Goal: Information Seeking & Learning: Find specific fact

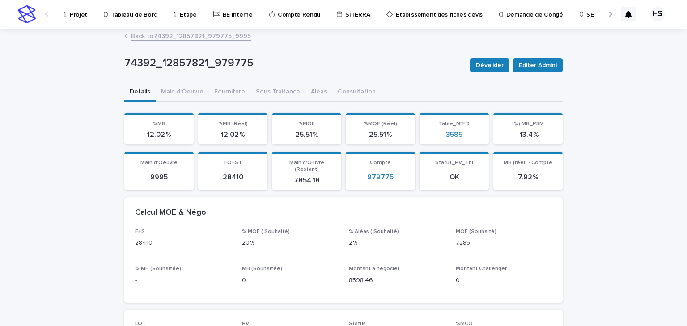
click at [79, 11] on p "Projet" at bounding box center [78, 9] width 17 height 19
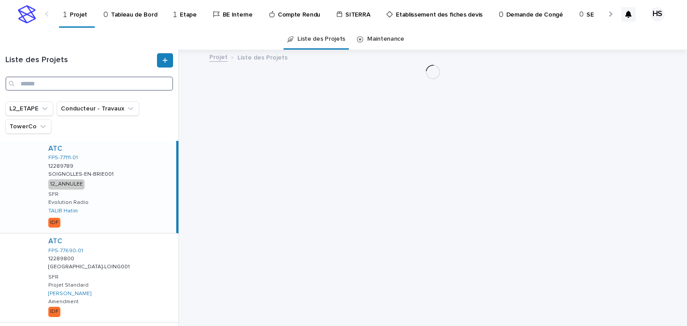
click at [79, 81] on input "Search" at bounding box center [89, 83] width 168 height 14
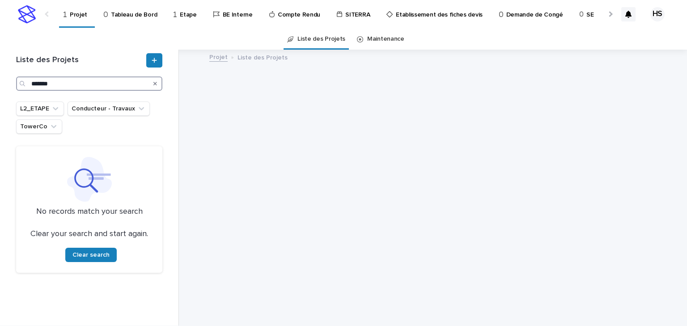
click at [41, 84] on input "*******" at bounding box center [89, 83] width 146 height 14
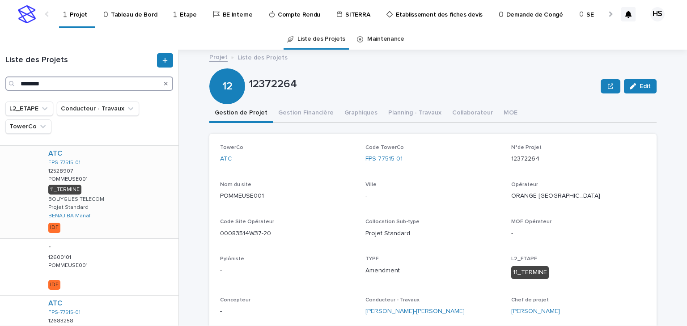
scroll to position [394, 0]
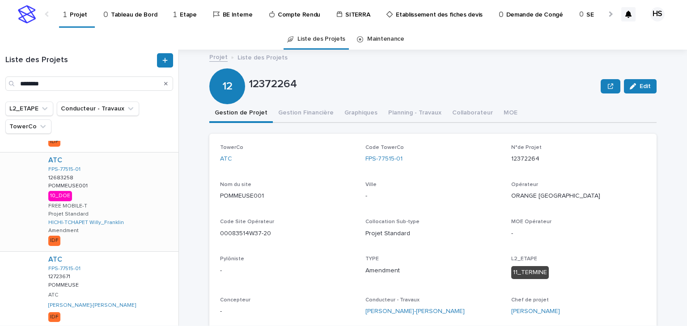
click at [115, 187] on div "ATC FPS-77515-01 12683258 12683258 POMMEUSE001 POMMEUSE001 10_DOE FREE MOBILE-T…" at bounding box center [109, 202] width 137 height 99
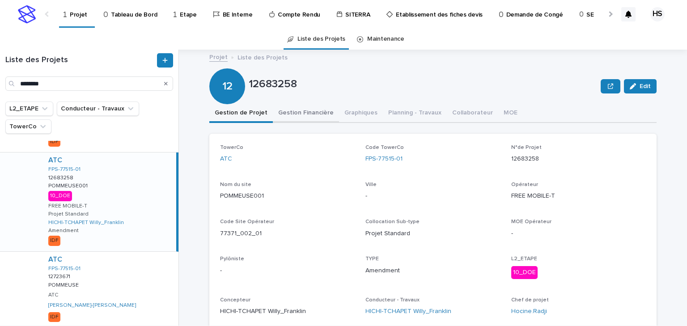
click at [297, 109] on button "Gestion Financière" at bounding box center [306, 113] width 66 height 19
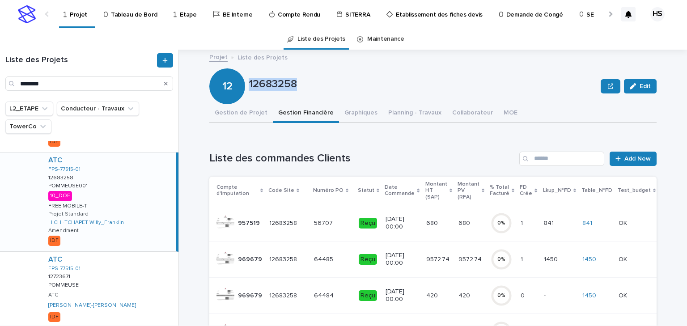
drag, startPoint x: 280, startPoint y: 84, endPoint x: 247, endPoint y: 87, distance: 32.8
click at [249, 87] on p "12683258" at bounding box center [423, 84] width 348 height 13
copy p "12683258"
drag, startPoint x: 55, startPoint y: 89, endPoint x: -36, endPoint y: 88, distance: 91.3
click at [0, 88] on html "Projet Tableau de Bord Etape BE Interne Compte Rendu SITERRA Etablissement des …" at bounding box center [343, 163] width 687 height 326
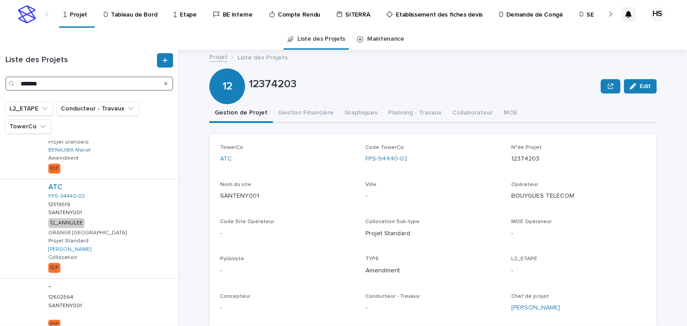
scroll to position [695, 0]
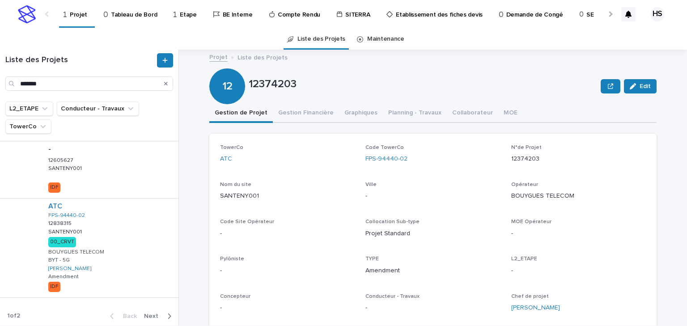
click at [151, 317] on span "Next" at bounding box center [154, 316] width 20 height 6
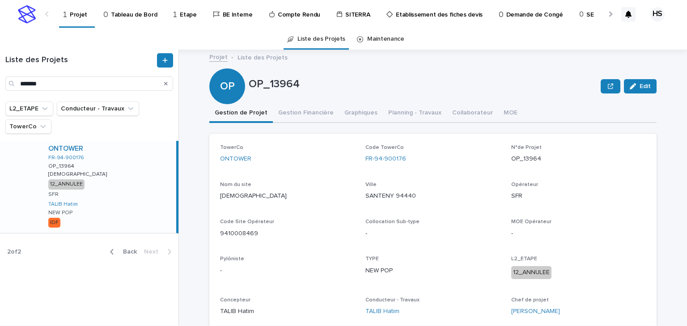
click at [127, 252] on span "Back" at bounding box center [127, 252] width 19 height 6
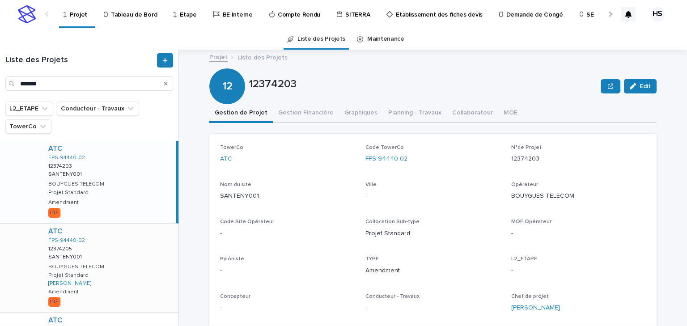
click at [120, 263] on div "ATC FPS-94440-02 12374205 12374205 SANTENY001 SANTENY001 BOUYGUES TELECOM Proje…" at bounding box center [109, 268] width 137 height 89
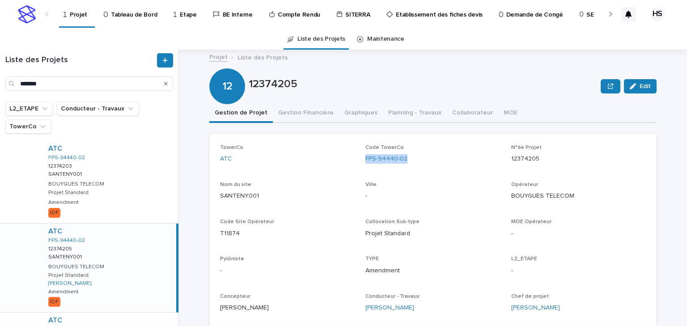
click at [358, 165] on div "TowerCo ATC Code TowerCo FPS-94440-02 N°de Projet 12374205 Nom du site [GEOGRAP…" at bounding box center [433, 231] width 426 height 175
click at [52, 86] on input "*******" at bounding box center [89, 83] width 168 height 14
drag, startPoint x: 2, startPoint y: 81, endPoint x: -30, endPoint y: 77, distance: 31.5
click at [0, 77] on html "Projet Tableau de Bord Etape BE Interne Compte Rendu SITERRA Etablissement des …" at bounding box center [343, 163] width 687 height 326
paste input "*****"
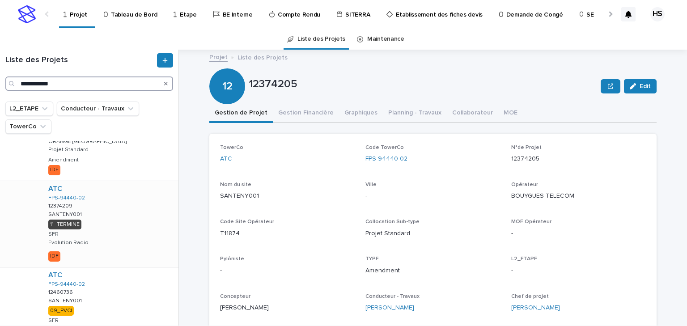
scroll to position [251, 0]
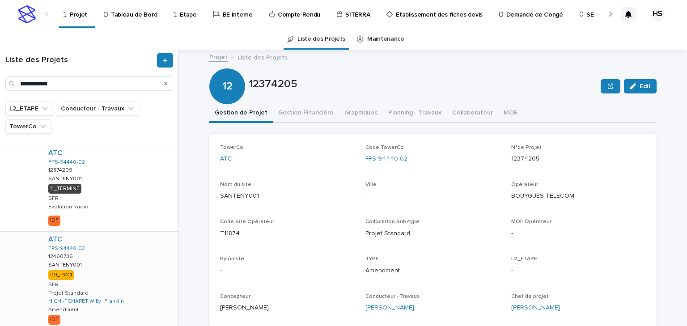
click at [99, 271] on div "ATC FPS-94440-02 12460736 12460736 SANTENY001 SANTENY001 09_PVCI SFR Projet Sta…" at bounding box center [109, 281] width 137 height 99
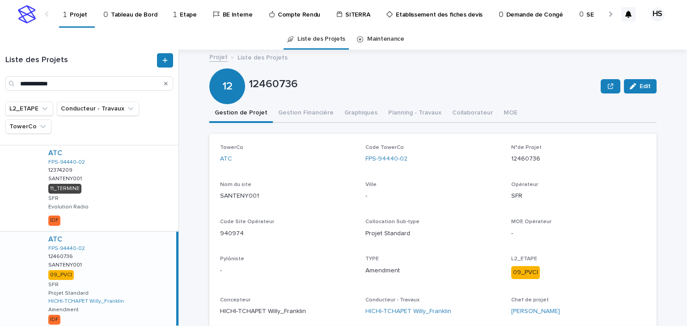
click at [286, 114] on button "Gestion Financière" at bounding box center [306, 113] width 66 height 19
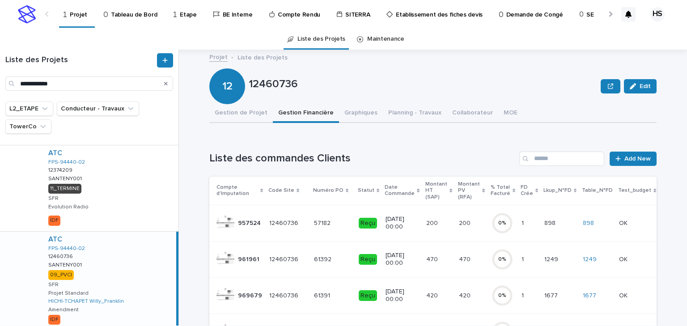
click at [290, 87] on p "12460736" at bounding box center [423, 84] width 348 height 13
drag, startPoint x: 295, startPoint y: 87, endPoint x: 247, endPoint y: 86, distance: 47.9
click at [249, 86] on p "12460736" at bounding box center [423, 84] width 348 height 13
copy p "12460736"
drag, startPoint x: 85, startPoint y: 85, endPoint x: -15, endPoint y: 85, distance: 99.3
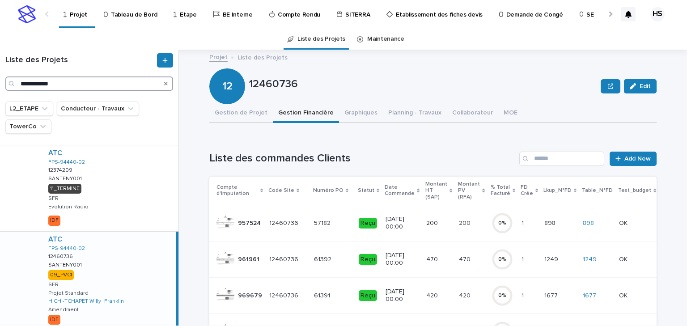
click at [0, 85] on html "**********" at bounding box center [343, 163] width 687 height 326
paste input "Search"
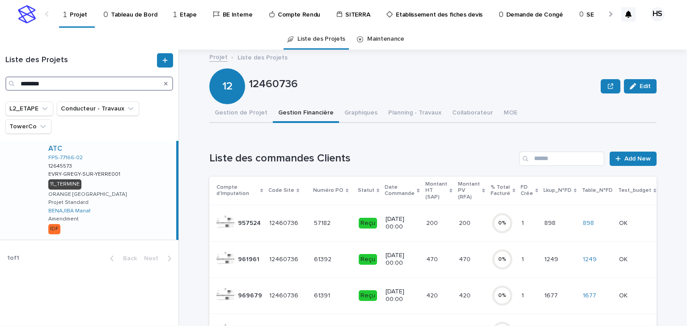
type input "********"
click at [132, 196] on div "ATC FPS-77166-02 12645573 12645573 EVRY-GREGY-SUR-YERRE001 EVRY-GREGY-SUR-YERRE…" at bounding box center [108, 190] width 135 height 99
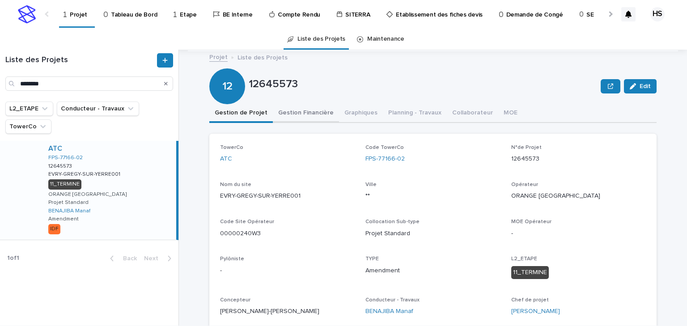
click at [302, 117] on button "Gestion Financière" at bounding box center [306, 113] width 66 height 19
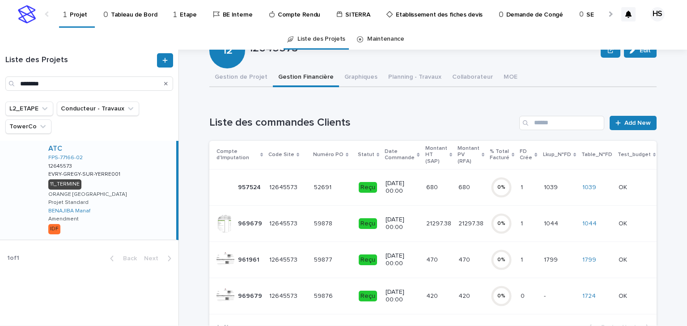
scroll to position [107, 0]
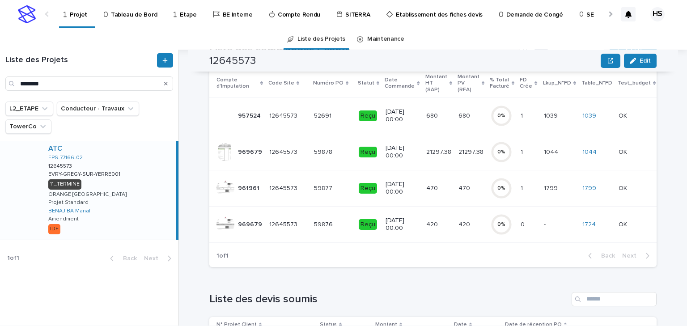
click at [426, 153] on p "21297.38" at bounding box center [439, 151] width 27 height 9
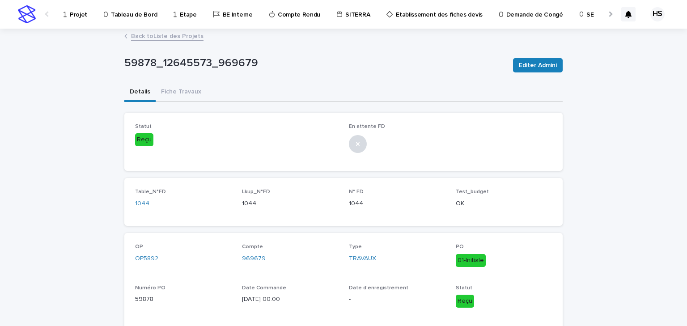
click at [76, 16] on p "Projet" at bounding box center [78, 9] width 17 height 19
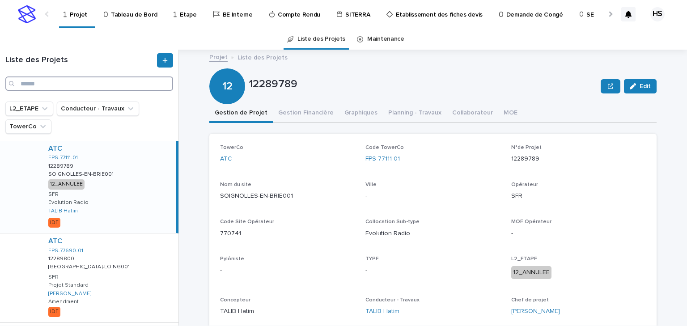
click at [52, 77] on input "Search" at bounding box center [89, 83] width 168 height 14
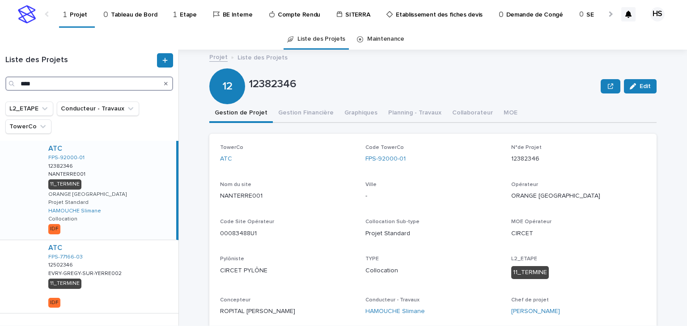
type input "****"
click at [121, 197] on div "ATC FPS-92000-01 12382346 12382346 NANTERRE001 NANTERRE001 11_TERMINE ORANGE FR…" at bounding box center [108, 190] width 135 height 99
drag, startPoint x: 301, startPoint y: 88, endPoint x: 249, endPoint y: 89, distance: 52.3
click at [249, 89] on p "12382346" at bounding box center [423, 84] width 348 height 13
click at [301, 89] on p "12382346" at bounding box center [423, 84] width 348 height 13
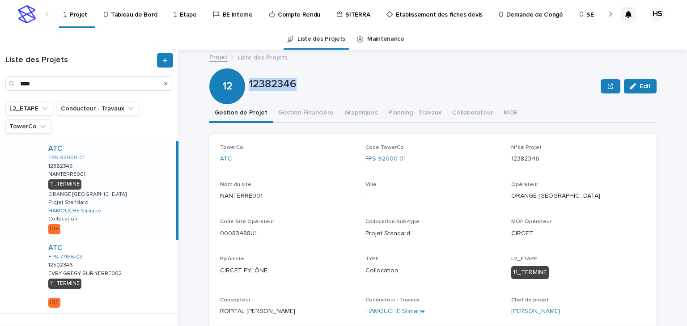
drag, startPoint x: 306, startPoint y: 85, endPoint x: 248, endPoint y: 86, distance: 57.7
click at [249, 86] on p "12382346" at bounding box center [423, 84] width 348 height 13
copy p "12382346"
drag, startPoint x: 288, startPoint y: 109, endPoint x: 297, endPoint y: 115, distance: 10.8
click at [288, 109] on button "Gestion Financière" at bounding box center [306, 113] width 66 height 19
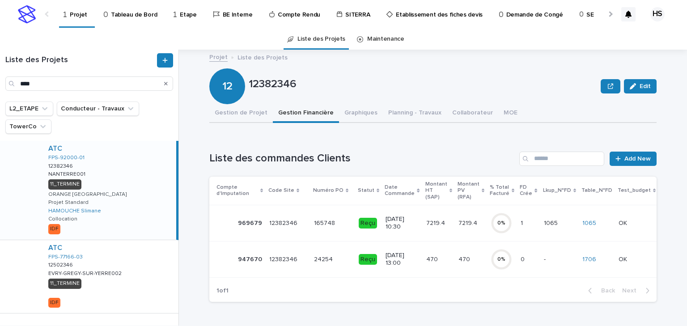
click at [455, 223] on td "7219.4 7219.4" at bounding box center [471, 223] width 32 height 36
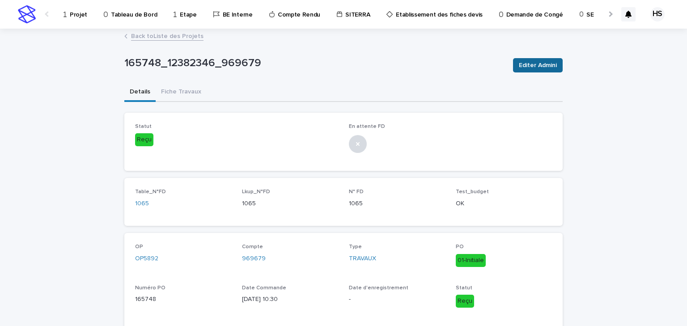
click at [532, 67] on span "Editer Admini" at bounding box center [538, 65] width 38 height 9
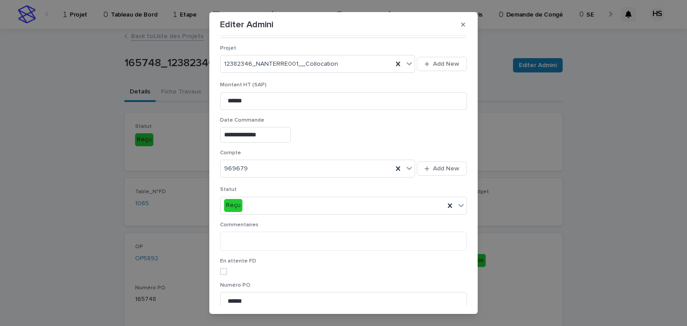
scroll to position [179, 0]
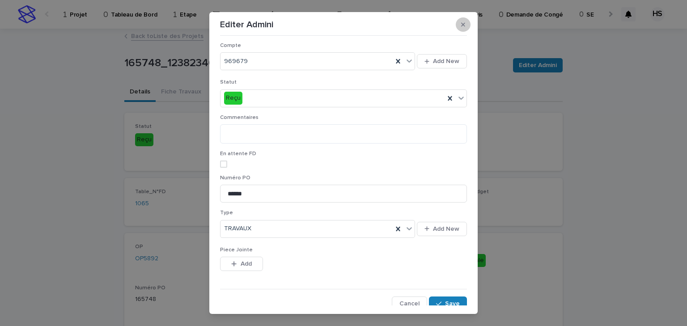
click at [458, 26] on button "button" at bounding box center [463, 24] width 15 height 14
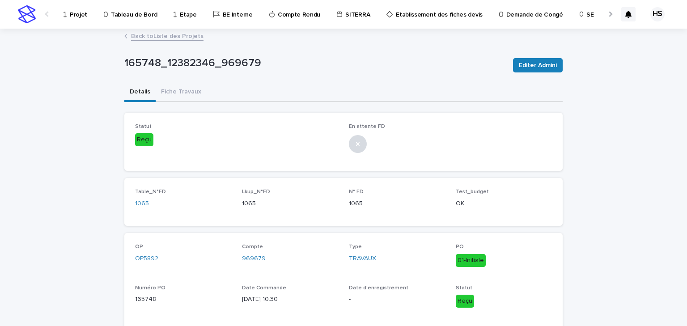
click at [152, 34] on link "Back to Liste des Projets" at bounding box center [167, 35] width 72 height 10
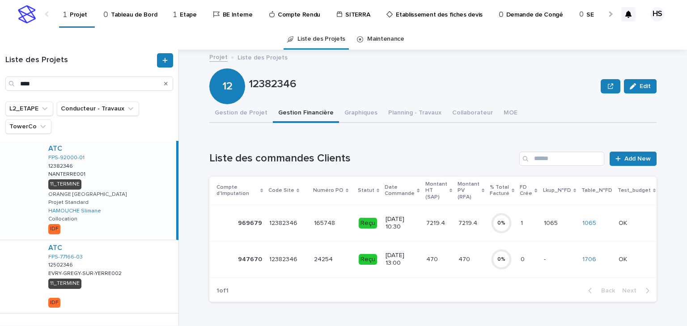
scroll to position [36, 0]
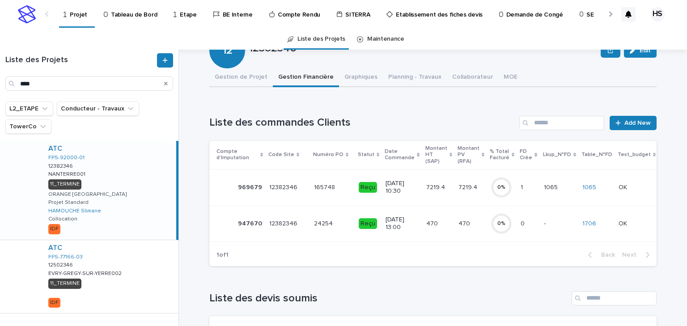
click at [410, 186] on td "[DATE] 10:30" at bounding box center [402, 187] width 40 height 36
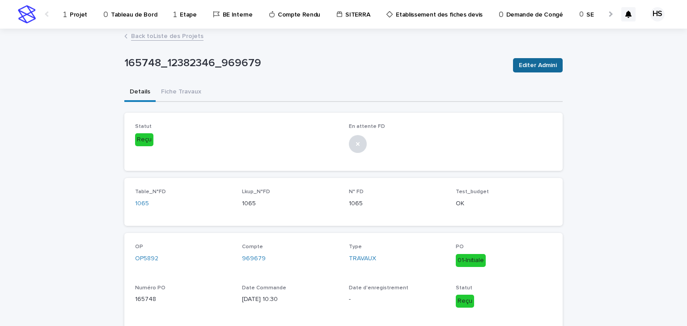
click at [535, 63] on span "Editer Admini" at bounding box center [538, 65] width 38 height 9
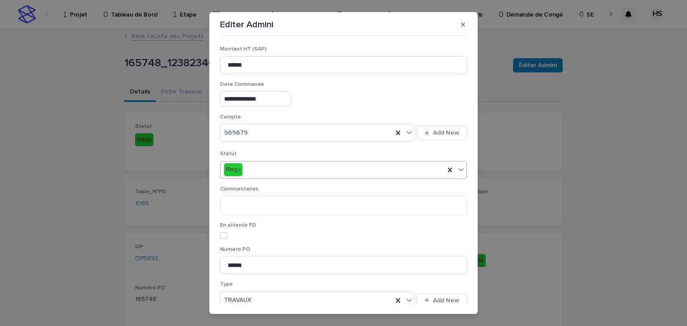
scroll to position [143, 0]
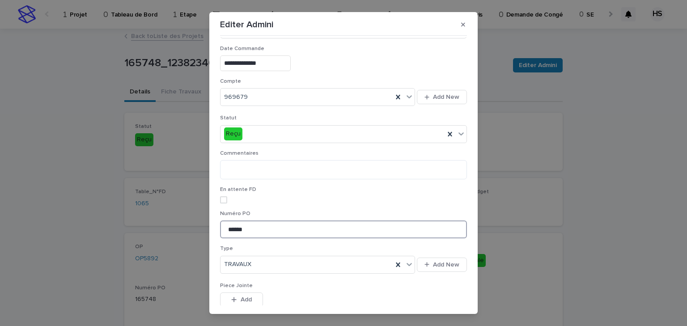
drag, startPoint x: 251, startPoint y: 228, endPoint x: 209, endPoint y: 230, distance: 41.2
click at [209, 230] on section "**********" at bounding box center [343, 163] width 268 height 302
click at [462, 24] on icon "button" at bounding box center [463, 24] width 4 height 6
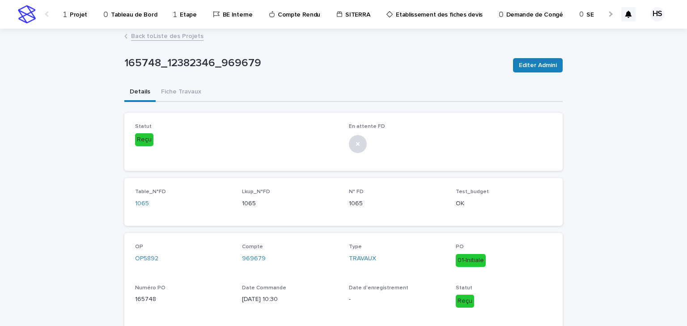
click at [158, 35] on link "Back to Liste des Projets" at bounding box center [167, 35] width 72 height 10
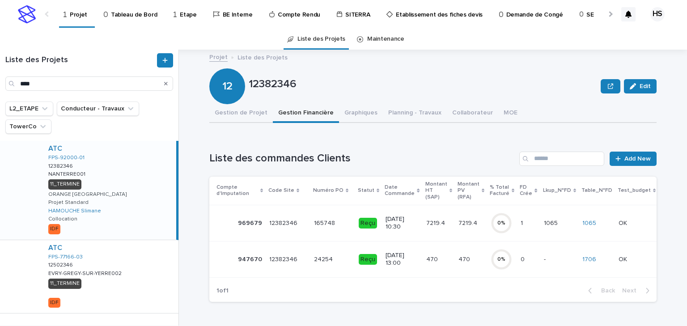
click at [442, 221] on td "7219.4 7219.4" at bounding box center [439, 223] width 32 height 36
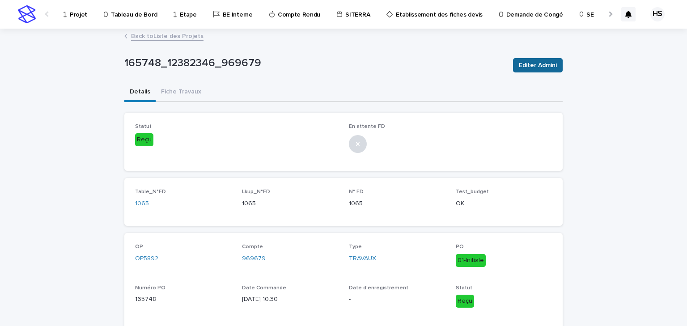
click at [532, 68] on span "Editer Admini" at bounding box center [538, 65] width 38 height 9
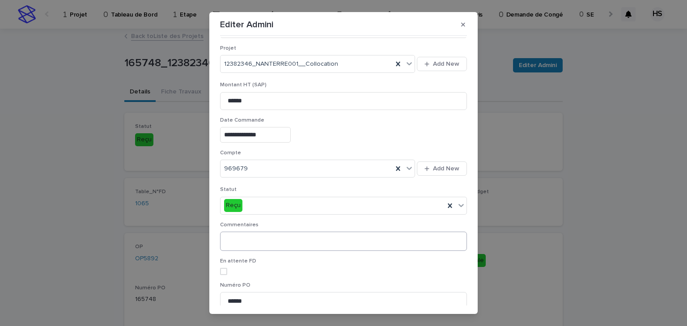
scroll to position [179, 0]
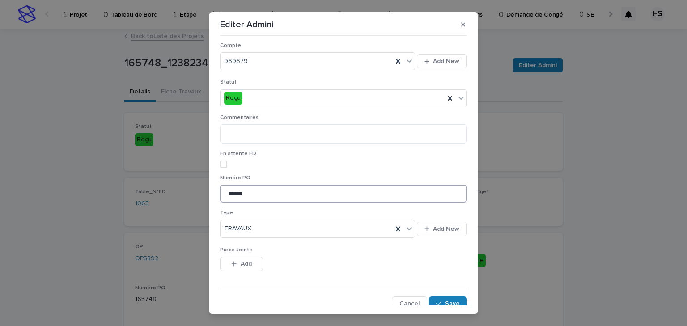
click at [263, 197] on input "******" at bounding box center [343, 194] width 247 height 18
paste input "******"
drag, startPoint x: 247, startPoint y: 195, endPoint x: 202, endPoint y: 198, distance: 45.3
click at [202, 198] on div "**********" at bounding box center [343, 163] width 687 height 326
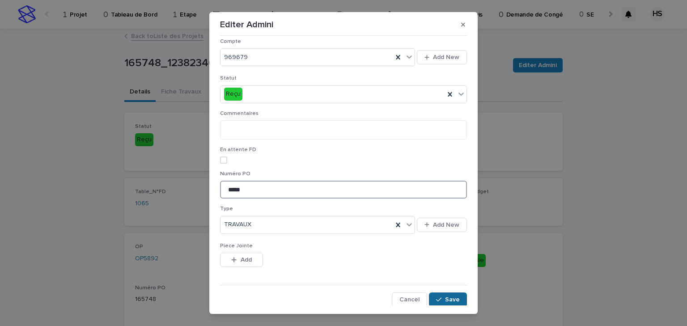
type input "*****"
click at [438, 299] on div "button" at bounding box center [440, 300] width 9 height 6
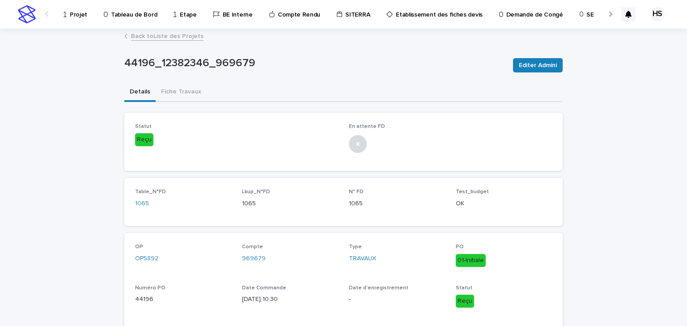
click at [72, 15] on p "Projet" at bounding box center [78, 9] width 17 height 19
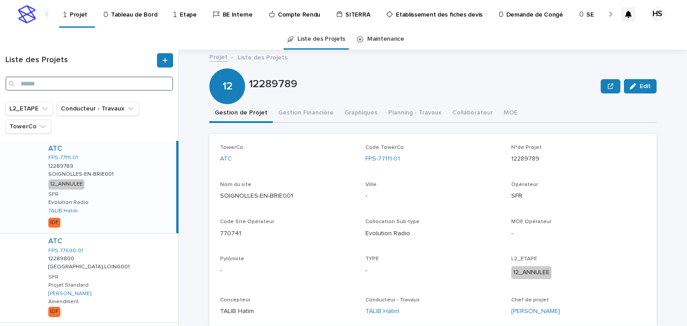
click at [59, 88] on input "Search" at bounding box center [89, 83] width 168 height 14
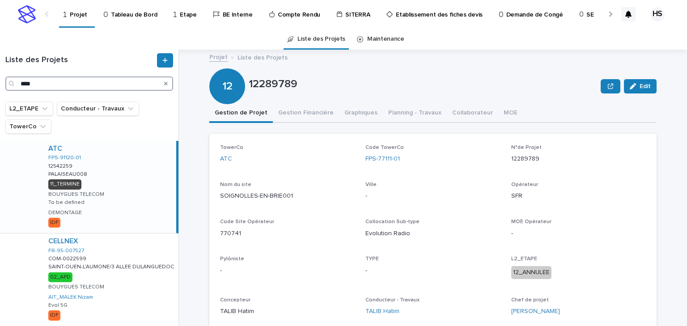
scroll to position [72, 0]
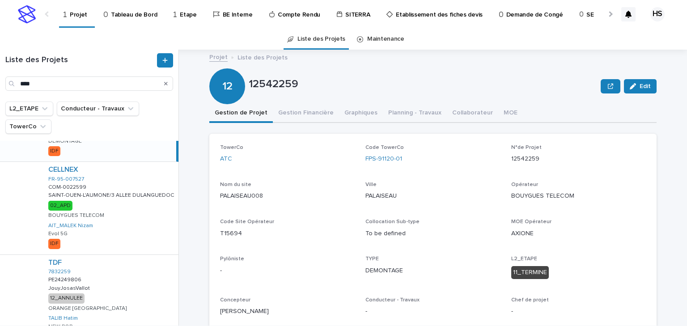
click at [18, 80] on div "Search" at bounding box center [12, 83] width 14 height 14
click at [23, 85] on input "****" at bounding box center [89, 83] width 168 height 14
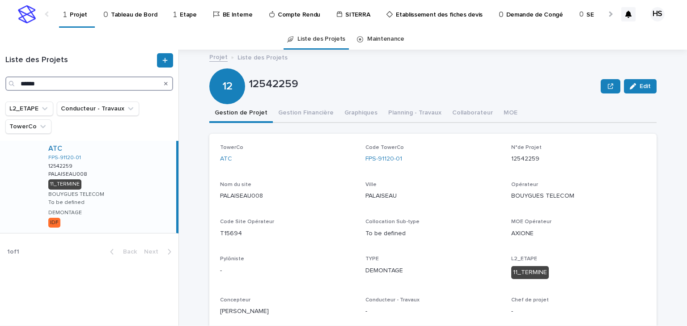
type input "******"
click at [119, 176] on div "ATC FPS-91120-01 12542259 12542259 PALAISEAU008 PALAISEAU008 11_TERMINE BOUYGUE…" at bounding box center [108, 187] width 135 height 92
click at [302, 106] on button "Gestion Financière" at bounding box center [306, 113] width 66 height 19
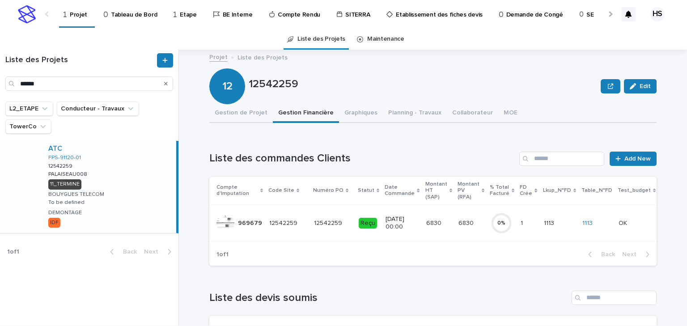
click at [406, 225] on p "[DATE] 00:00" at bounding box center [402, 223] width 33 height 15
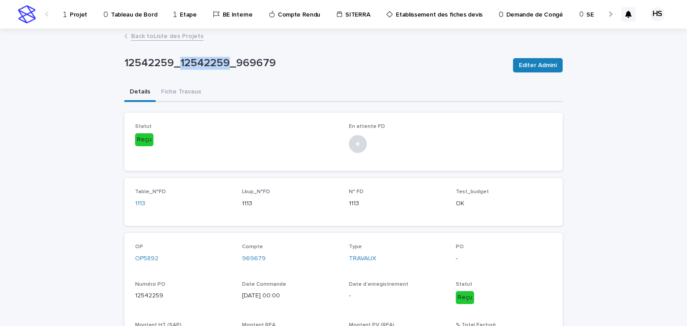
drag, startPoint x: 224, startPoint y: 64, endPoint x: 178, endPoint y: 68, distance: 46.7
click at [178, 68] on p "12542259_12542259_969679" at bounding box center [315, 63] width 382 height 13
copy p "12542259"
click at [524, 70] on button "Editer Admini" at bounding box center [538, 65] width 50 height 14
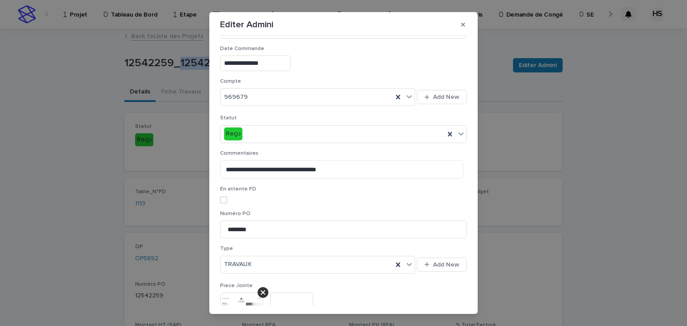
scroll to position [215, 0]
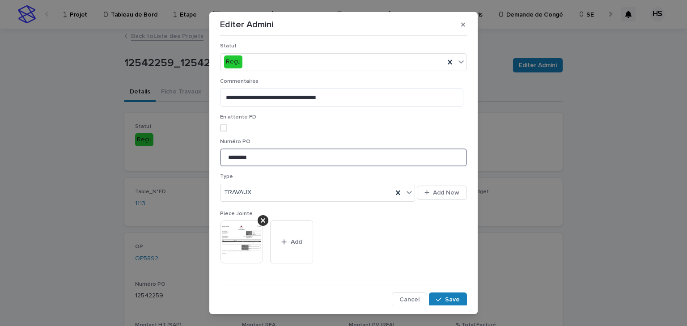
drag, startPoint x: 262, startPoint y: 158, endPoint x: 150, endPoint y: 154, distance: 111.4
click at [150, 154] on div "**********" at bounding box center [343, 163] width 687 height 326
paste input
type input "*****"
click at [448, 299] on span "Save" at bounding box center [452, 300] width 15 height 6
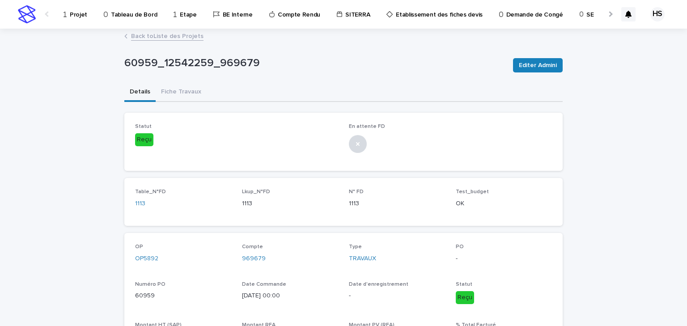
click at [141, 35] on link "Back to Liste des Projets" at bounding box center [167, 35] width 72 height 10
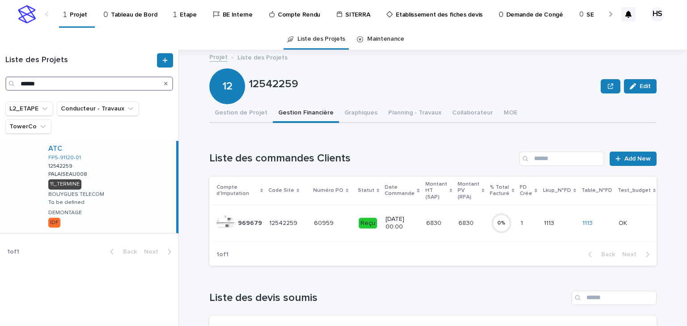
drag, startPoint x: 61, startPoint y: 83, endPoint x: 0, endPoint y: 78, distance: 61.5
click at [0, 79] on div "Liste des Projets ******" at bounding box center [89, 72] width 178 height 38
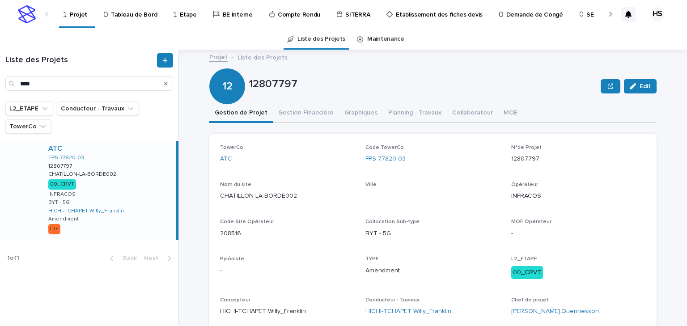
click at [134, 192] on div "ATC FPS-77820-03 12807797 12807797 CHATILLON-LA-BORDE002 CHATILLON-LA-BORDE002 …" at bounding box center [108, 190] width 135 height 99
click at [304, 113] on button "Gestion Financière" at bounding box center [306, 113] width 66 height 19
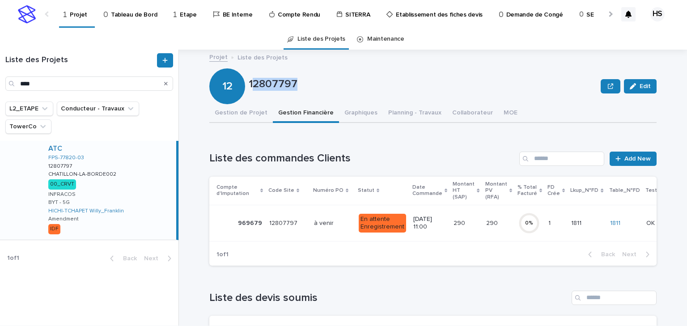
drag, startPoint x: 293, startPoint y: 80, endPoint x: 249, endPoint y: 82, distance: 44.8
click at [249, 82] on p "12807797" at bounding box center [423, 84] width 348 height 13
click at [279, 79] on p "12807797" at bounding box center [423, 84] width 348 height 13
drag, startPoint x: 294, startPoint y: 82, endPoint x: 247, endPoint y: 81, distance: 47.0
click at [249, 81] on p "12807797" at bounding box center [423, 84] width 348 height 13
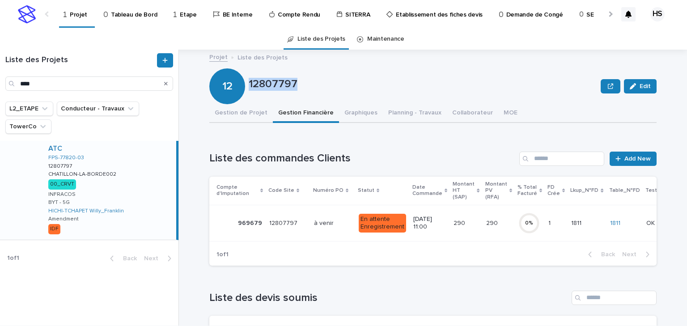
click at [342, 88] on p "12807797" at bounding box center [423, 84] width 348 height 13
drag, startPoint x: 304, startPoint y: 91, endPoint x: 246, endPoint y: 87, distance: 57.4
click at [249, 87] on div "12807797" at bounding box center [423, 86] width 348 height 17
copy p "12807797"
drag, startPoint x: 70, startPoint y: 85, endPoint x: 0, endPoint y: 83, distance: 69.8
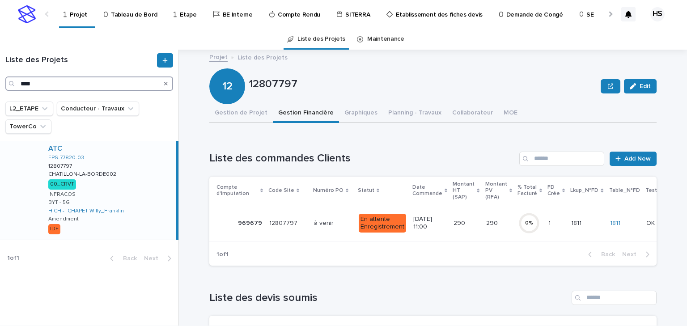
click at [0, 83] on div "Liste des Projets ****" at bounding box center [89, 72] width 178 height 38
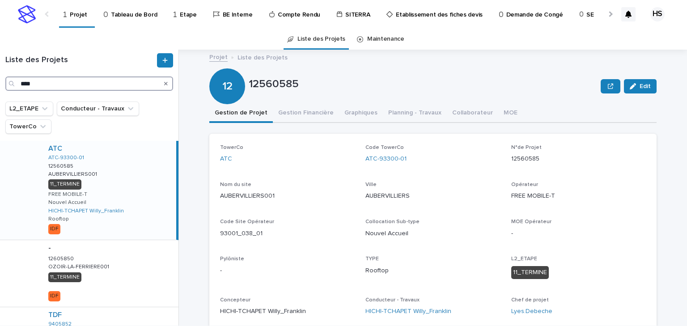
click at [23, 82] on input "****" at bounding box center [89, 83] width 168 height 14
type input "*****"
click at [125, 178] on div "ATC ATC-93300-01 12560585 12560585 AUBERVILLIERS001 AUBERVILLIERS001 11_TERMINE…" at bounding box center [108, 190] width 135 height 99
click at [301, 111] on button "Gestion Financière" at bounding box center [306, 113] width 66 height 19
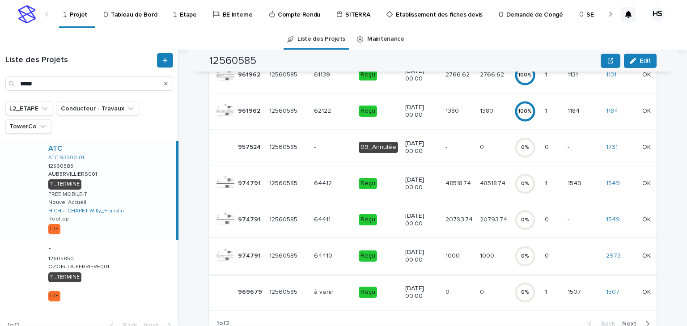
scroll to position [286, 0]
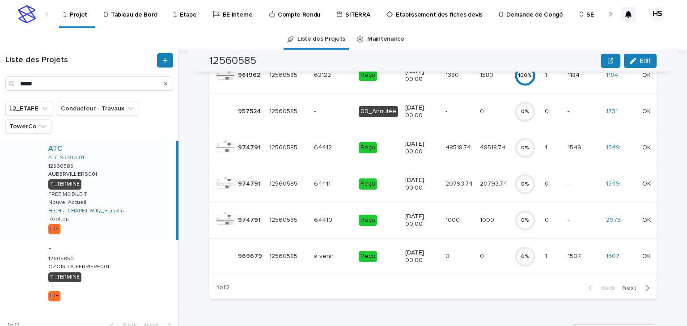
click at [456, 257] on p at bounding box center [459, 257] width 27 height 8
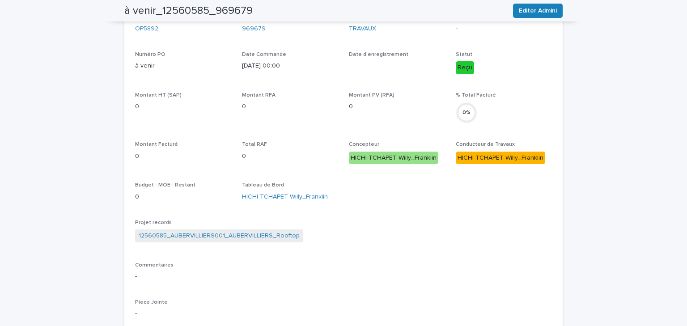
scroll to position [51, 0]
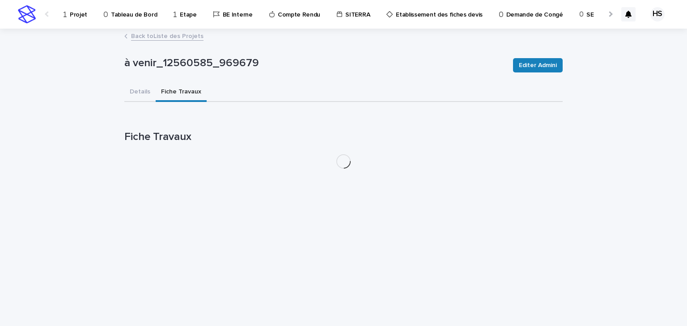
click at [174, 39] on div "Projet Tableau de Bord Etape BE Interne Compte Rendu SITERRA Etablissement des …" at bounding box center [343, 163] width 687 height 326
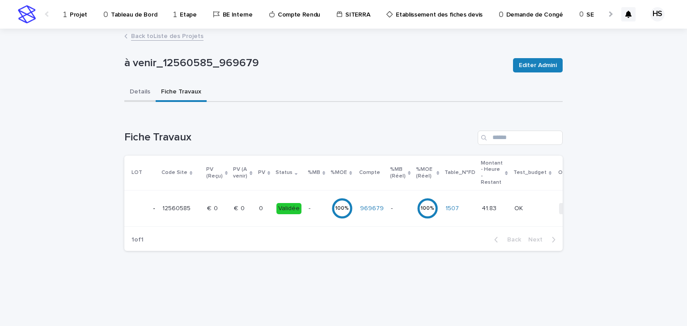
click at [141, 93] on button "Details" at bounding box center [139, 92] width 31 height 19
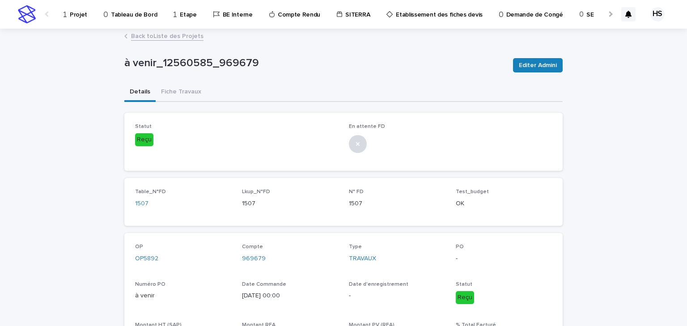
click at [141, 36] on link "Back to Liste des Projets" at bounding box center [167, 35] width 72 height 10
